Goal: Find contact information: Find contact information

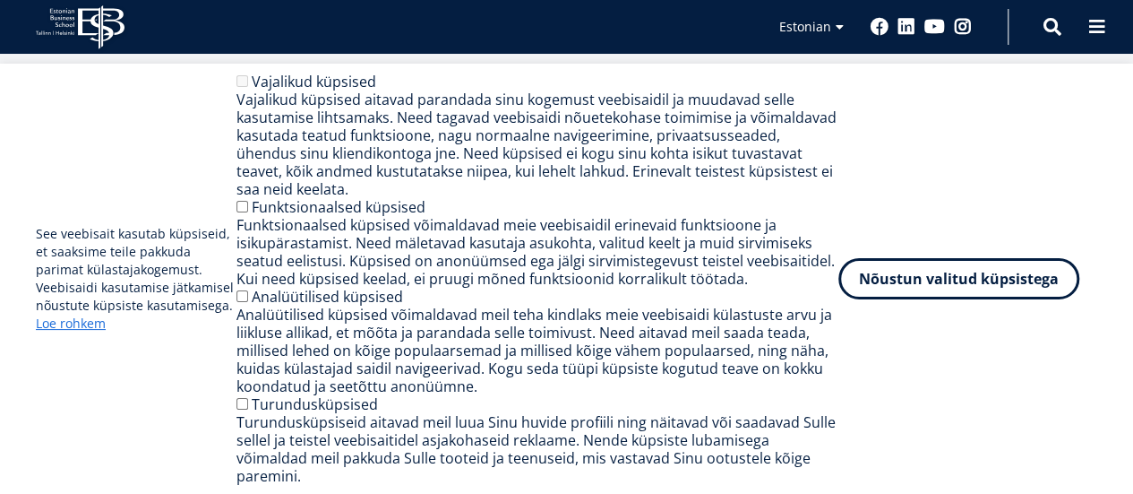
scroll to position [2484, 0]
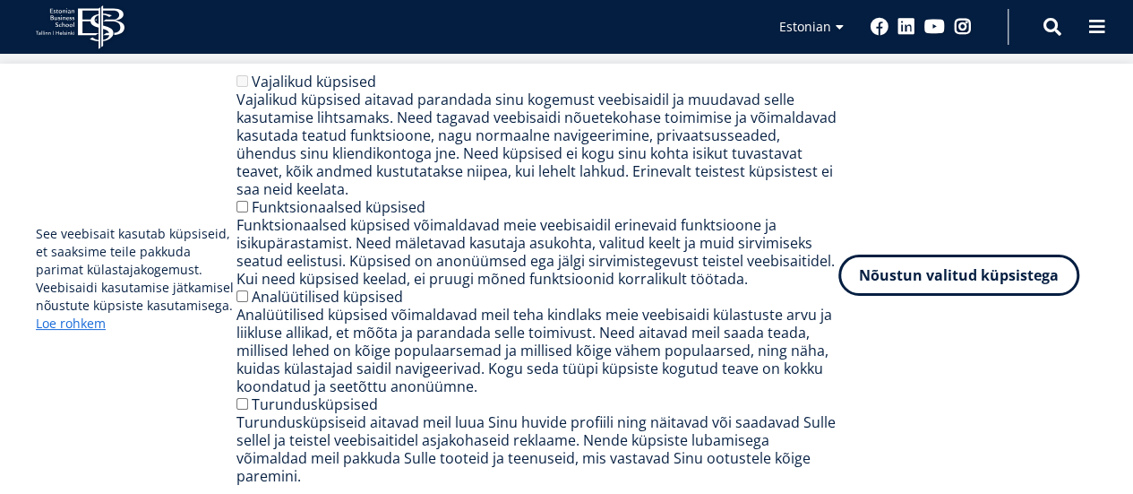
click at [970, 296] on button "Nõustun valitud küpsistega" at bounding box center [959, 274] width 241 height 41
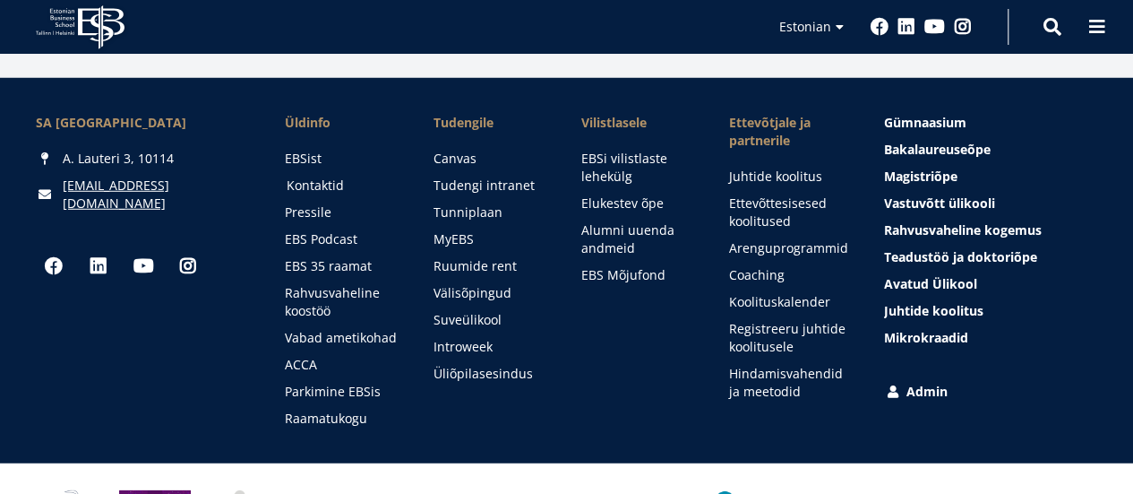
click at [315, 177] on link "Kontaktid" at bounding box center [343, 186] width 112 height 18
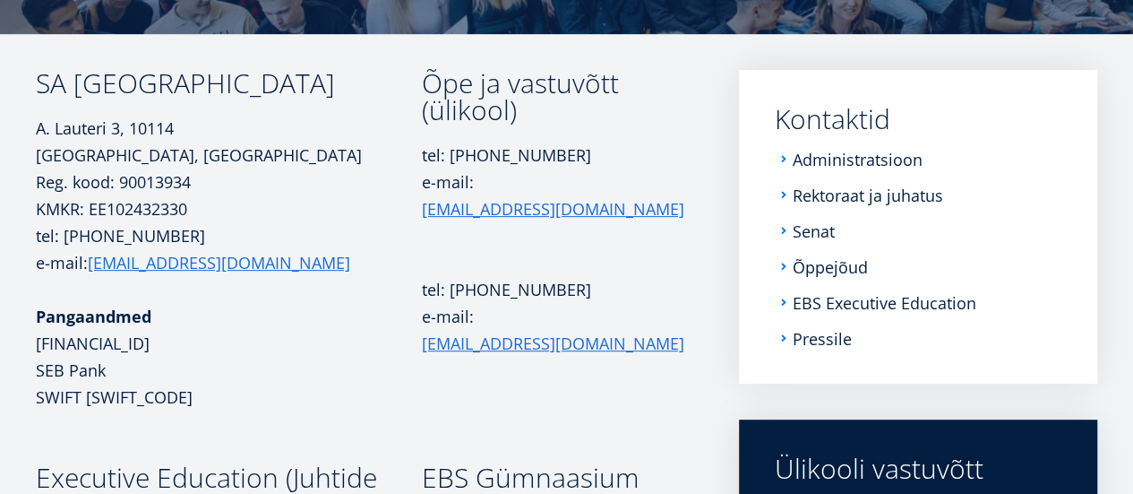
scroll to position [257, 0]
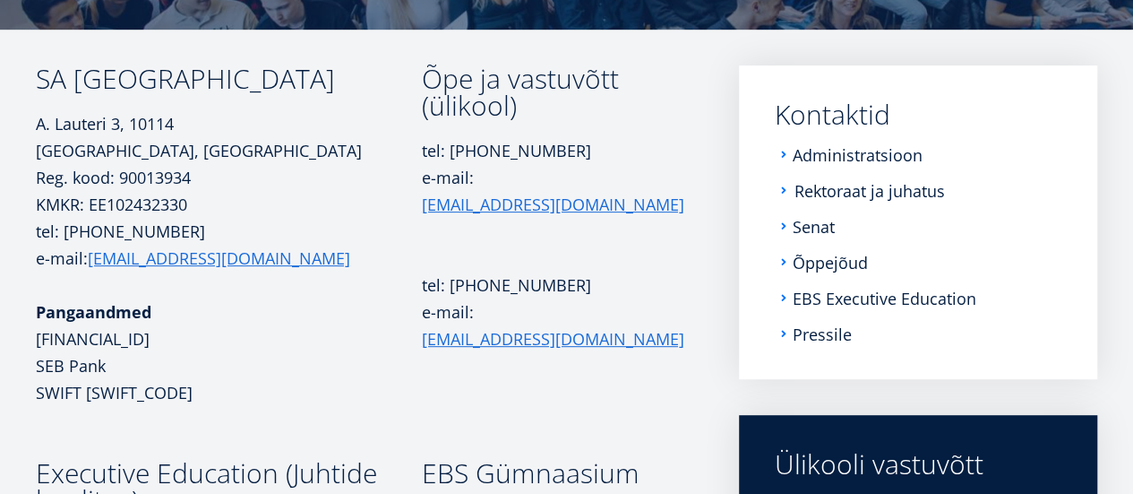
click at [876, 191] on link "Rektoraat ja juhatus" at bounding box center [870, 191] width 151 height 18
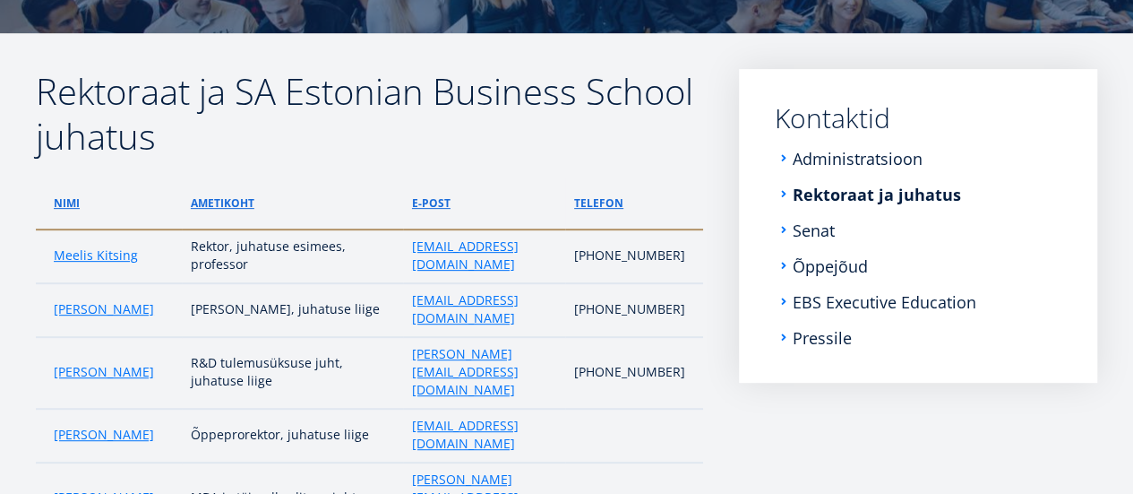
scroll to position [251, 0]
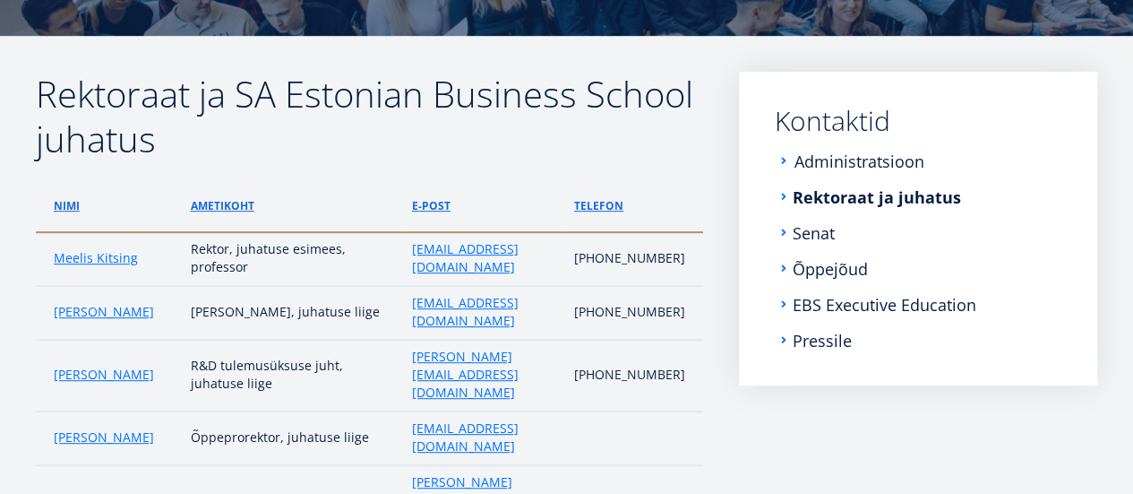
click at [872, 166] on link "Administratsioon" at bounding box center [860, 161] width 130 height 18
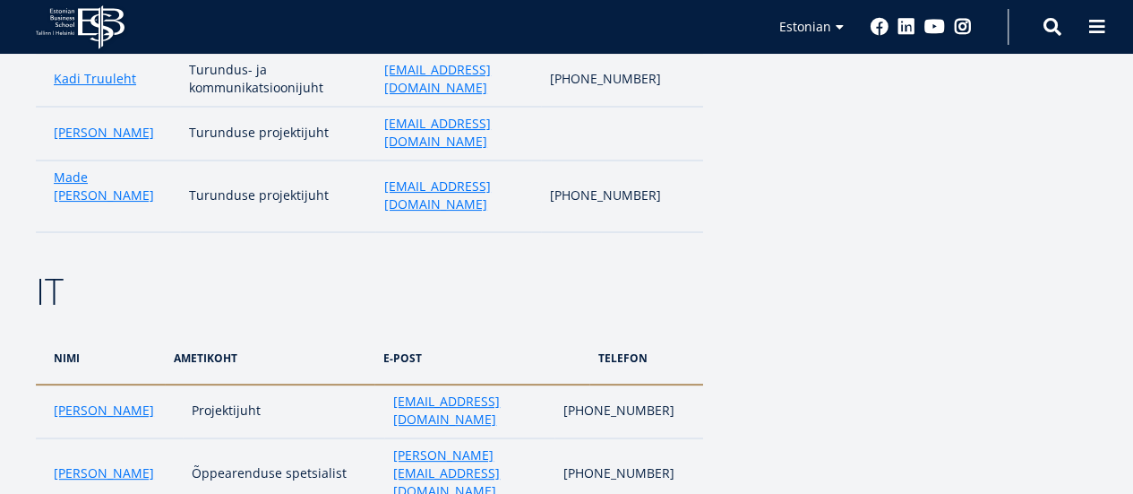
scroll to position [3468, 0]
drag, startPoint x: 477, startPoint y: 249, endPoint x: 369, endPoint y: 253, distance: 107.6
copy link "alice.mitt@ebs.ee"
